Goal: Task Accomplishment & Management: Use online tool/utility

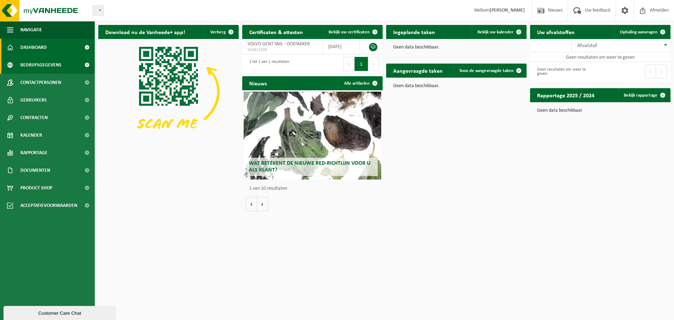
click at [69, 68] on link "Bedrijfsgegevens" at bounding box center [47, 65] width 95 height 18
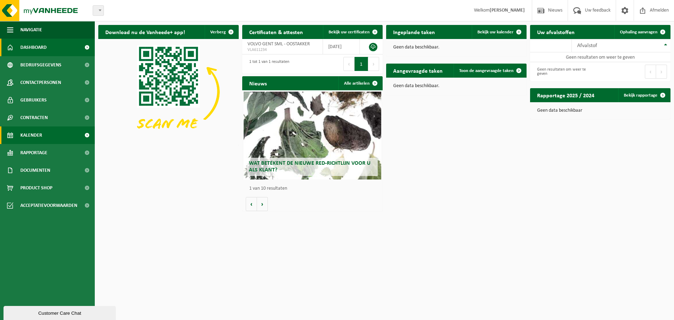
click at [44, 133] on link "Kalender" at bounding box center [47, 135] width 95 height 18
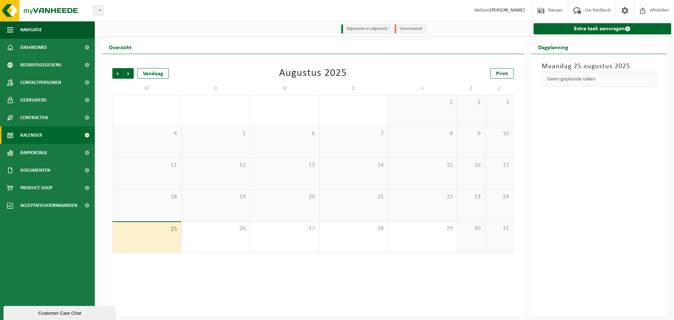
click at [160, 238] on div "25" at bounding box center [147, 237] width 68 height 31
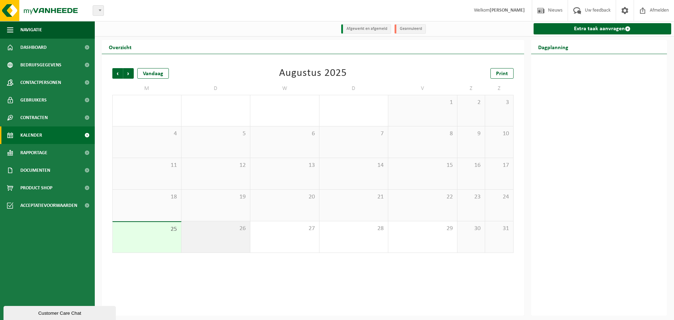
click at [200, 238] on div "26" at bounding box center [216, 236] width 69 height 31
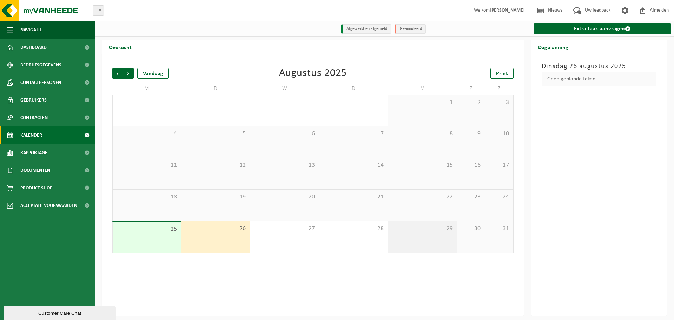
click at [412, 241] on div "29" at bounding box center [422, 236] width 69 height 31
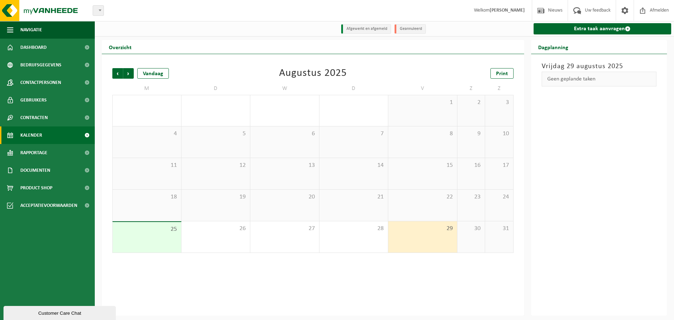
click at [412, 241] on div "29" at bounding box center [422, 236] width 69 height 31
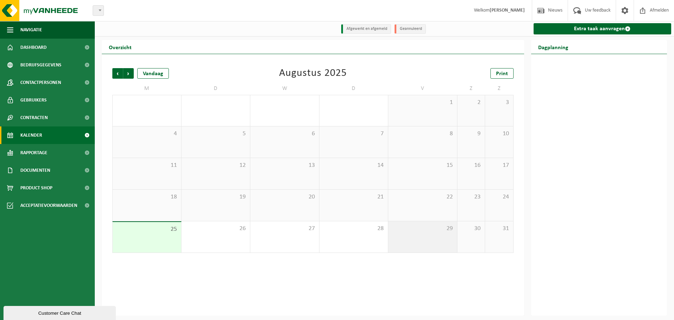
click at [427, 235] on div "29" at bounding box center [422, 236] width 69 height 31
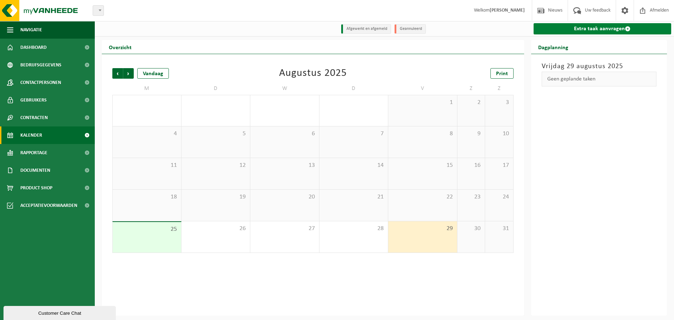
click at [581, 29] on link "Extra taak aanvragen" at bounding box center [603, 28] width 138 height 11
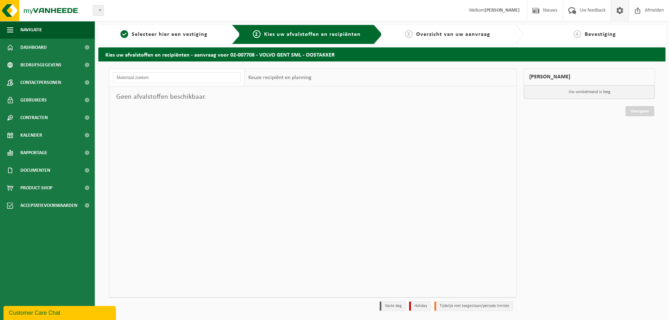
click at [620, 15] on span at bounding box center [619, 10] width 11 height 21
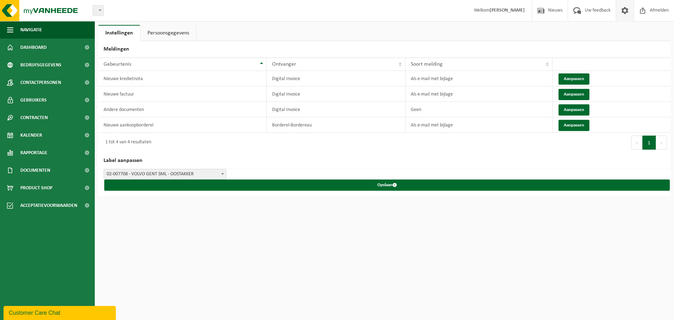
click at [174, 32] on link "Persoonsgegevens" at bounding box center [168, 33] width 56 height 16
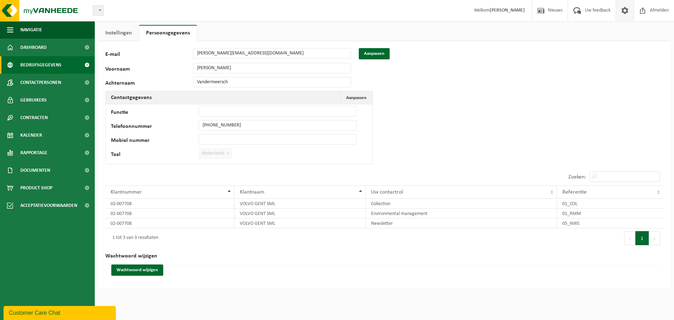
click at [54, 66] on span "Bedrijfsgegevens" at bounding box center [40, 65] width 41 height 18
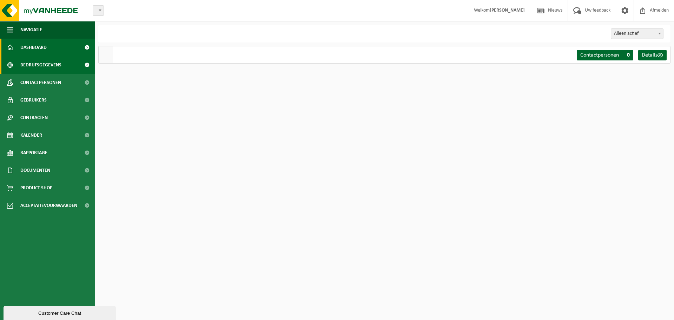
click at [54, 56] on link "Dashboard" at bounding box center [47, 48] width 95 height 18
